Goal: Task Accomplishment & Management: Manage account settings

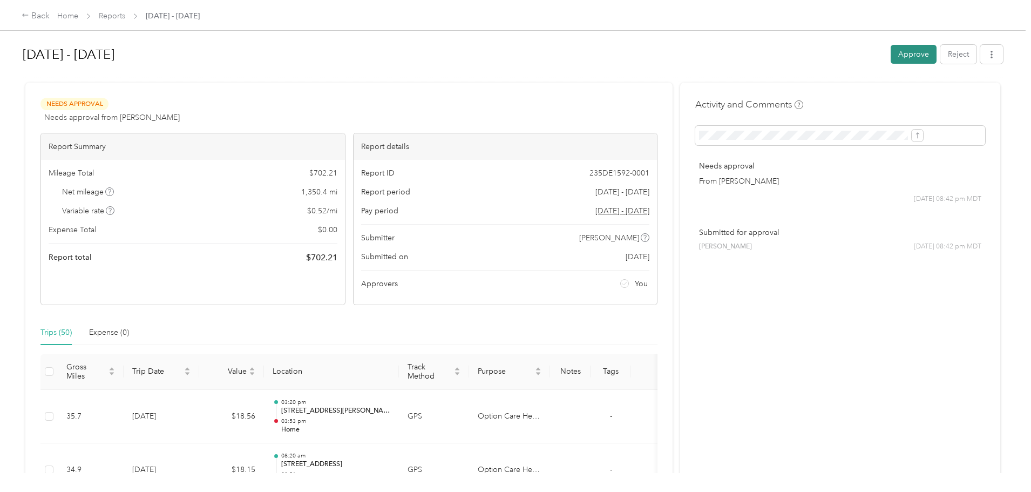
click at [890, 55] on button "Approve" at bounding box center [913, 54] width 46 height 19
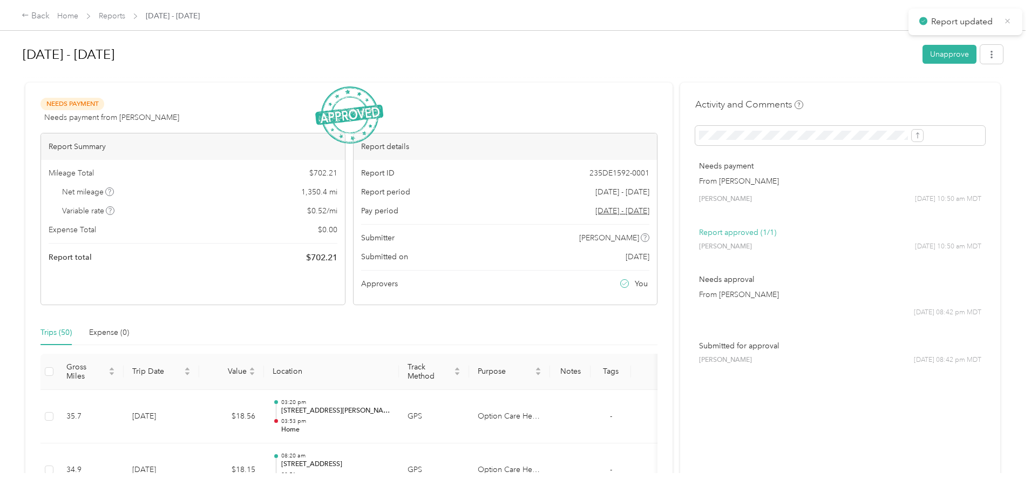
click at [1005, 19] on icon at bounding box center [1007, 20] width 5 height 5
click at [78, 16] on link "Home" at bounding box center [67, 15] width 21 height 9
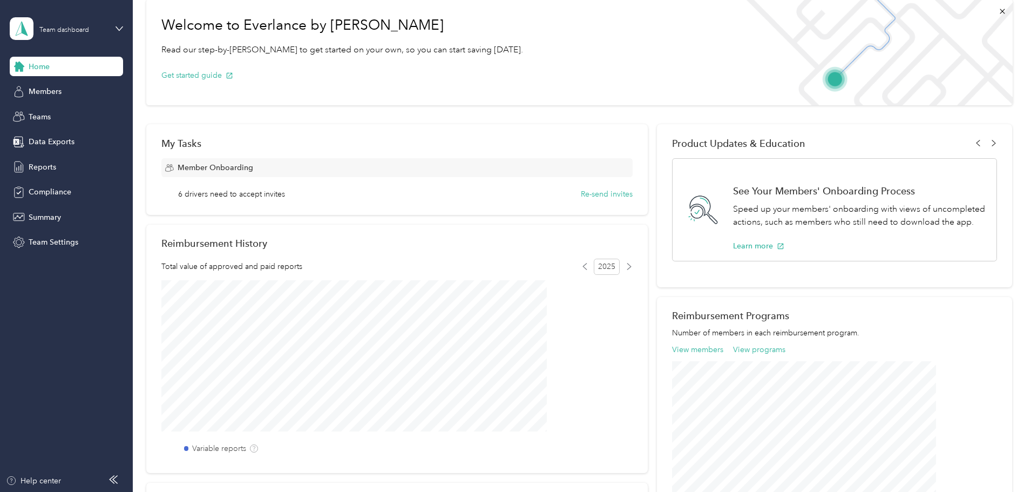
scroll to position [36, 0]
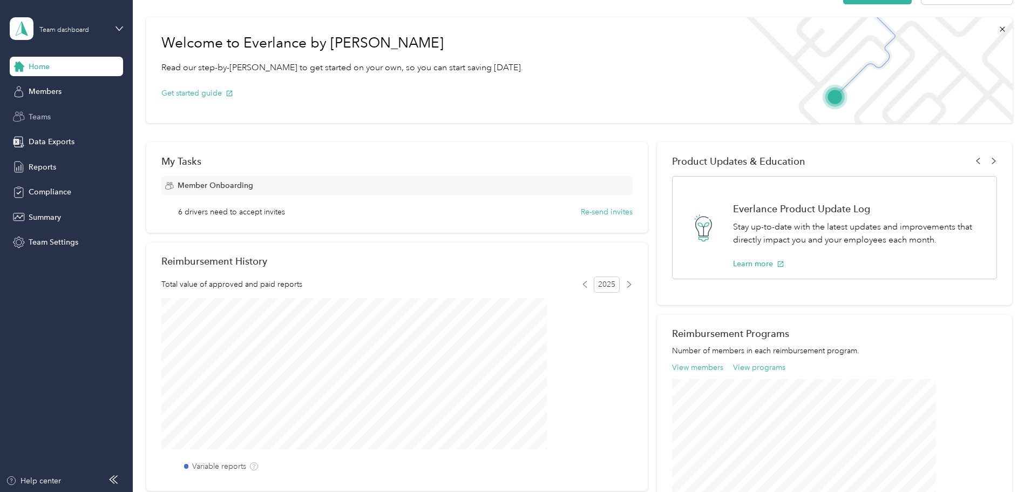
click at [38, 114] on span "Teams" at bounding box center [40, 116] width 22 height 11
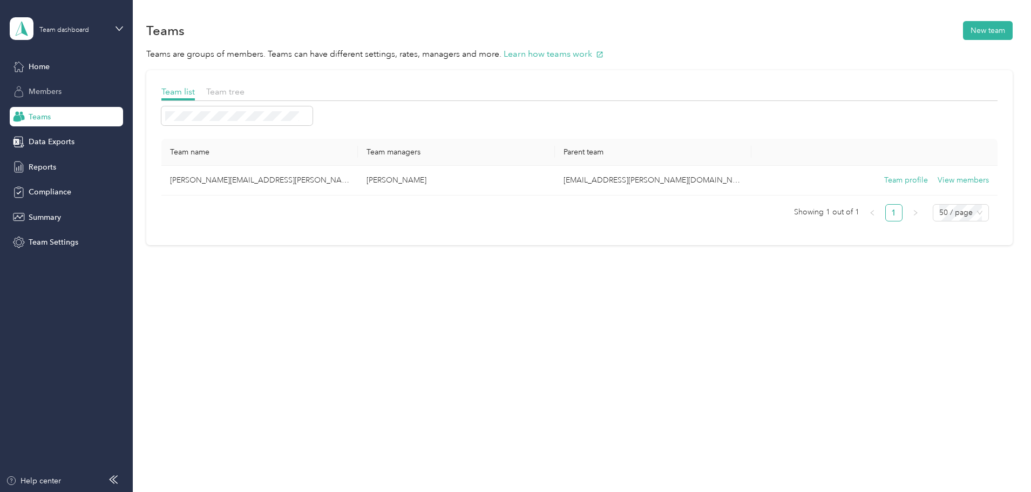
click at [35, 88] on span "Members" at bounding box center [45, 91] width 33 height 11
